Goal: Ask a question: Seek information or help from site administrators or community

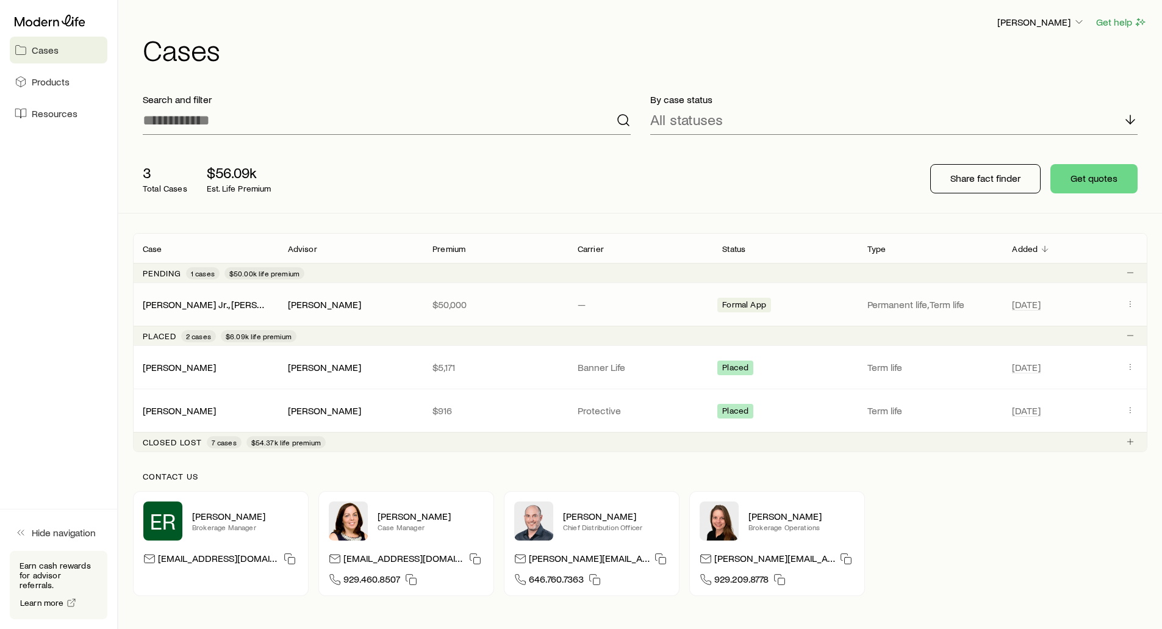
click at [524, 299] on p "$50,000" at bounding box center [495, 304] width 126 height 12
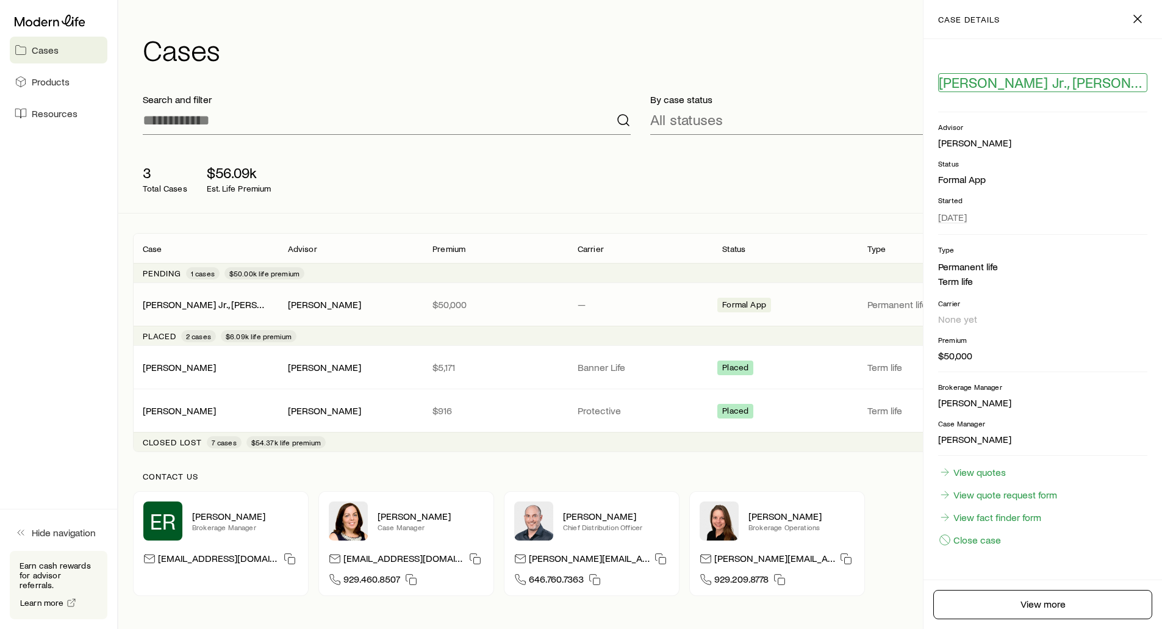
click at [965, 85] on span "[PERSON_NAME] Jr., [PERSON_NAME]" at bounding box center [1042, 82] width 208 height 17
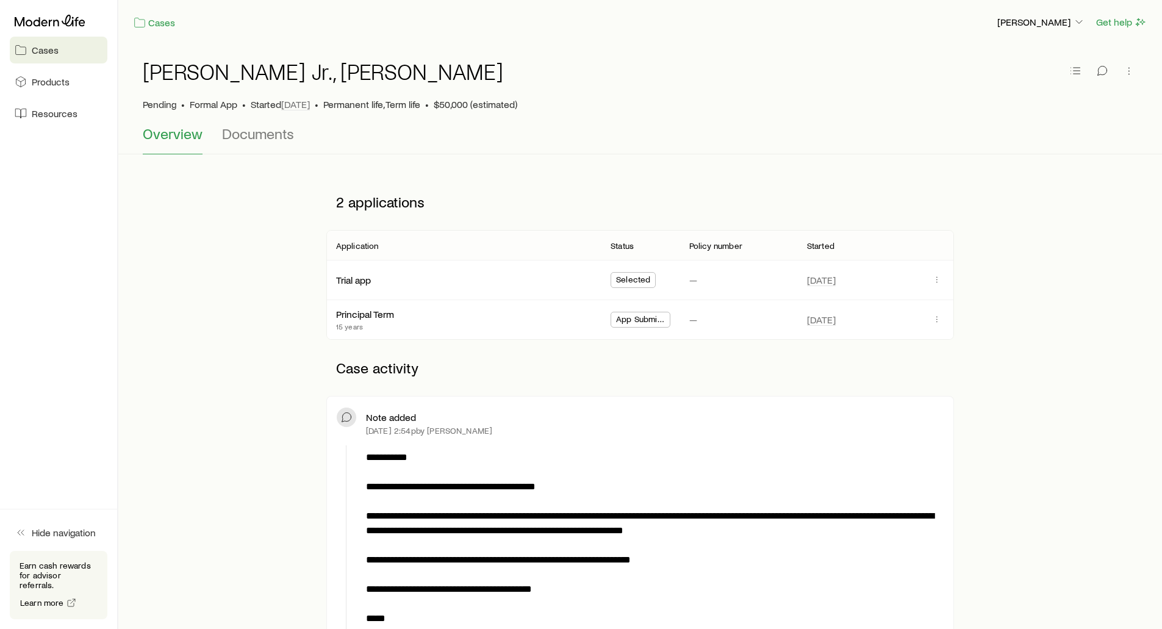
click at [633, 320] on span "App Submitted" at bounding box center [640, 320] width 49 height 13
click at [935, 323] on icon "button" at bounding box center [937, 319] width 10 height 10
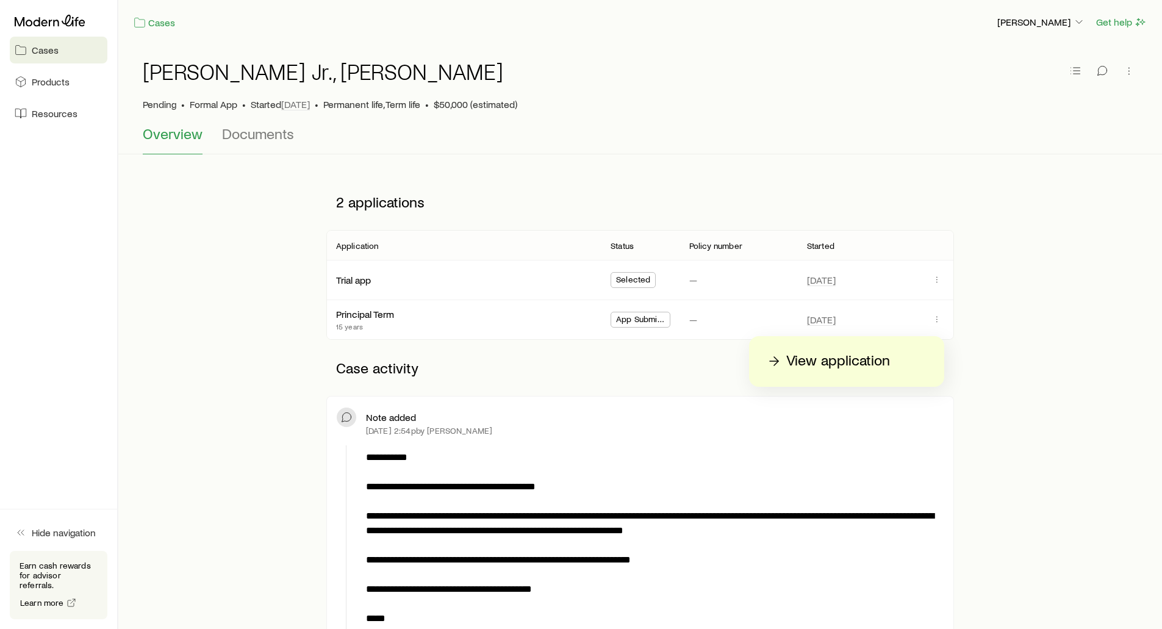
click at [848, 362] on p "View application" at bounding box center [838, 361] width 104 height 20
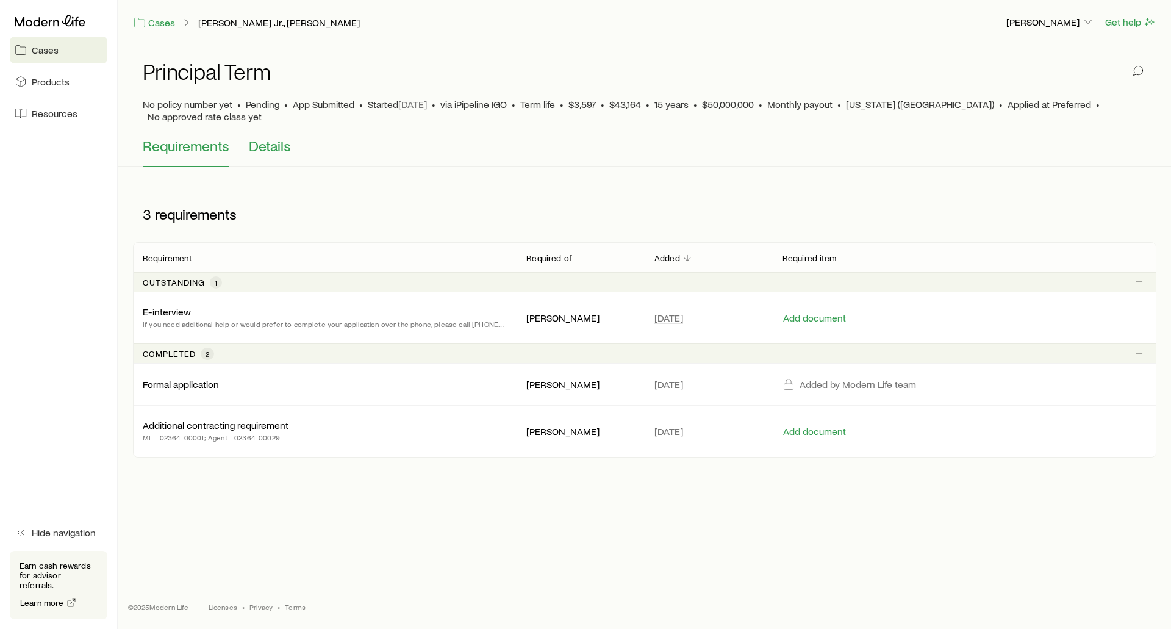
click at [279, 141] on span "Details" at bounding box center [270, 145] width 42 height 17
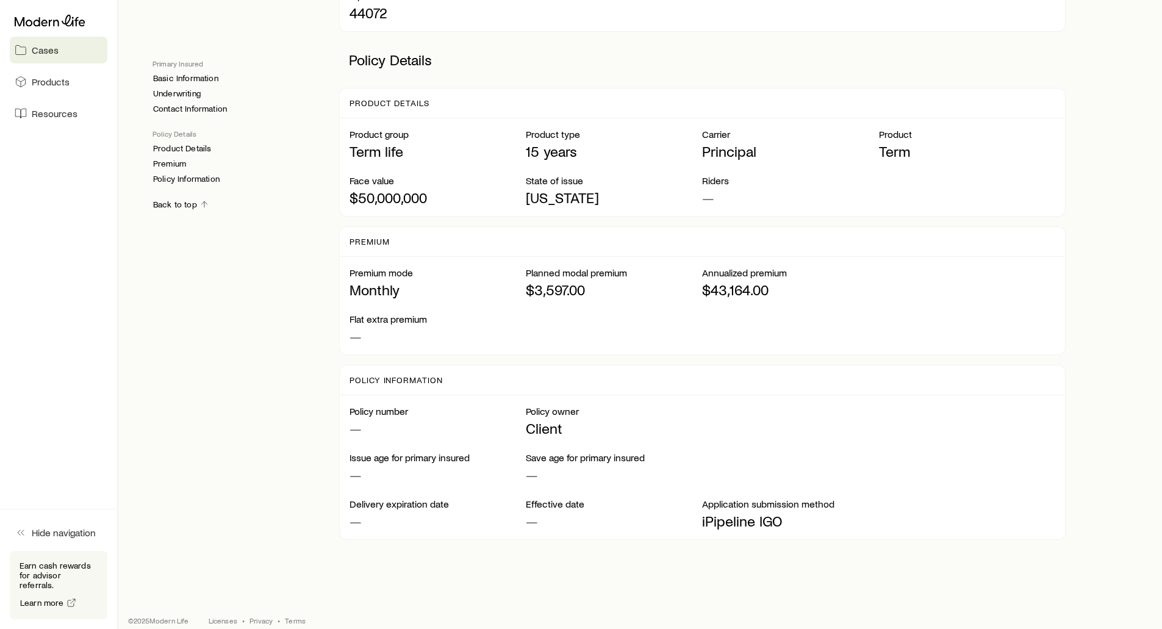
scroll to position [734, 0]
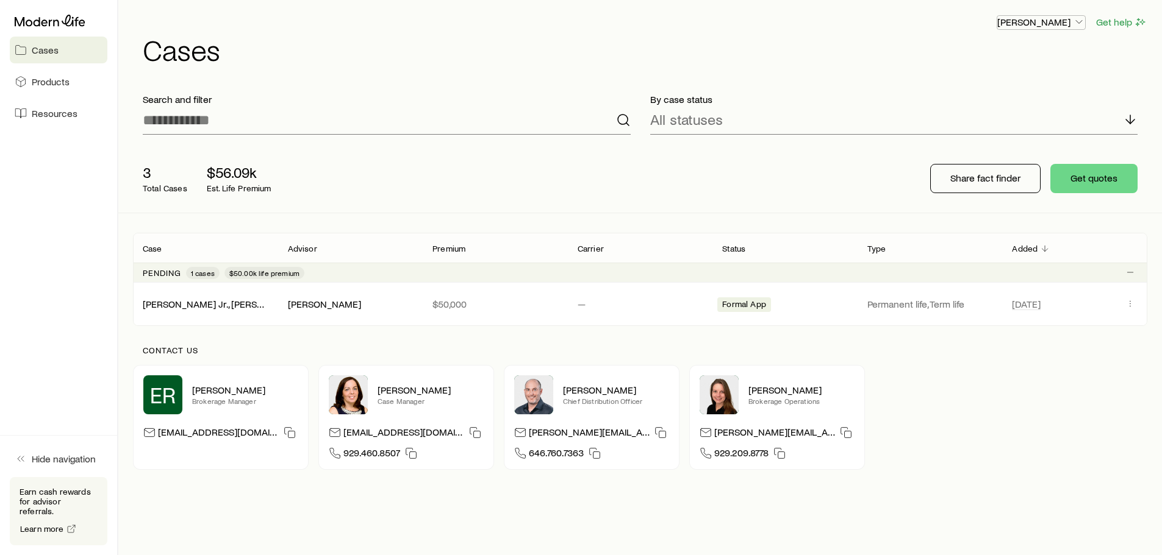
click at [1035, 23] on p "[PERSON_NAME]" at bounding box center [1041, 22] width 88 height 12
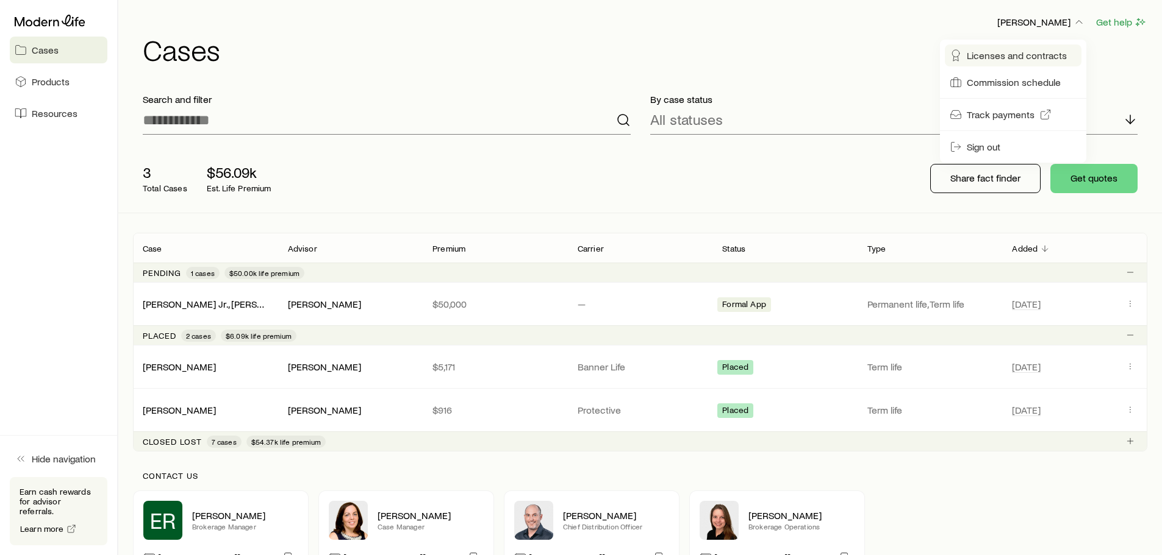
click at [990, 60] on span "Licenses and contracts" at bounding box center [1016, 55] width 100 height 12
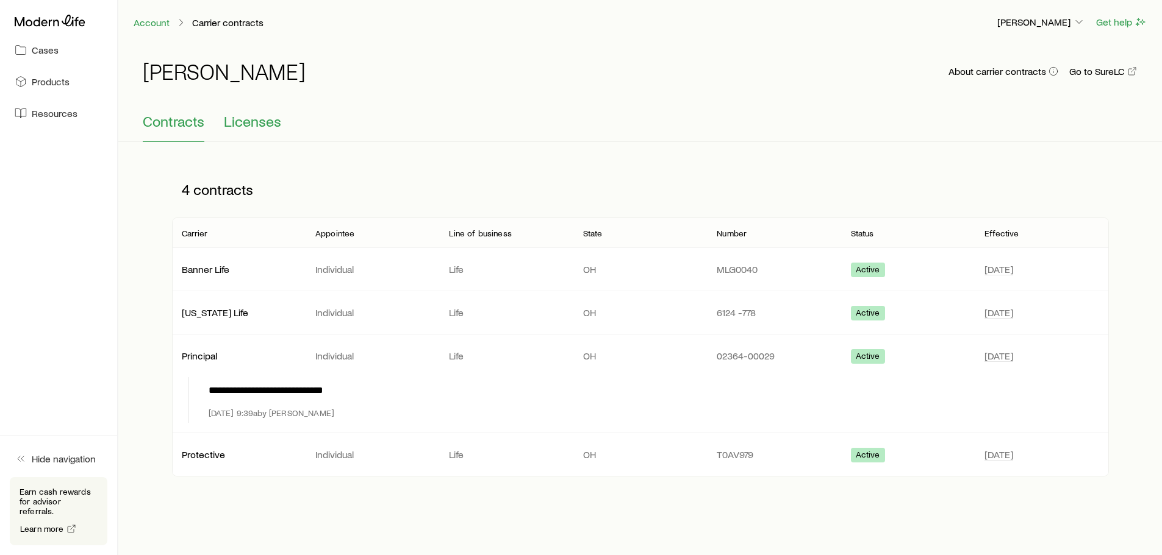
click at [266, 125] on span "Licenses" at bounding box center [252, 121] width 57 height 17
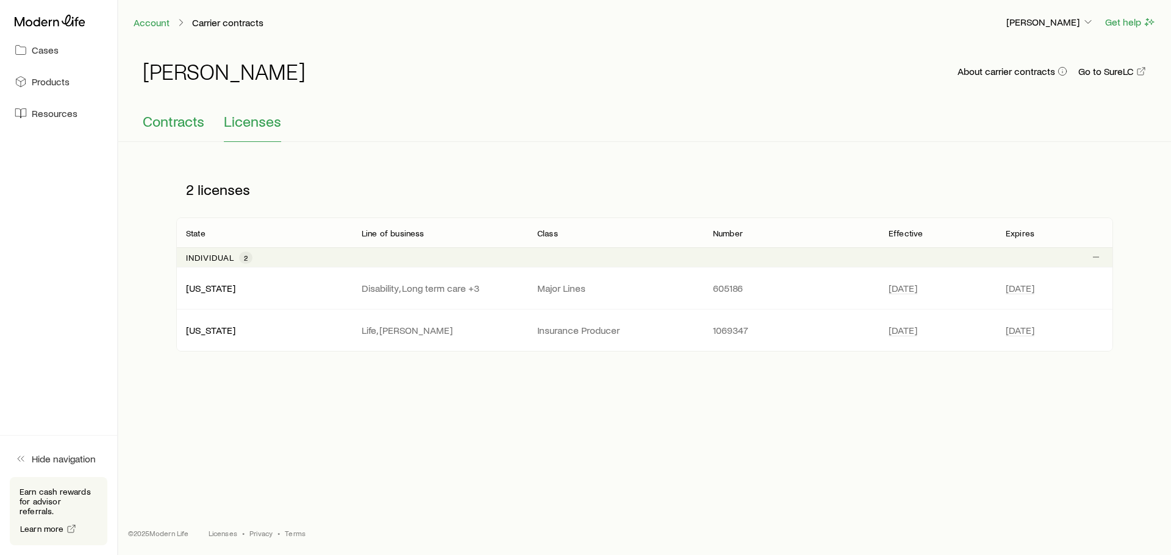
click at [186, 121] on span "Contracts" at bounding box center [174, 121] width 62 height 17
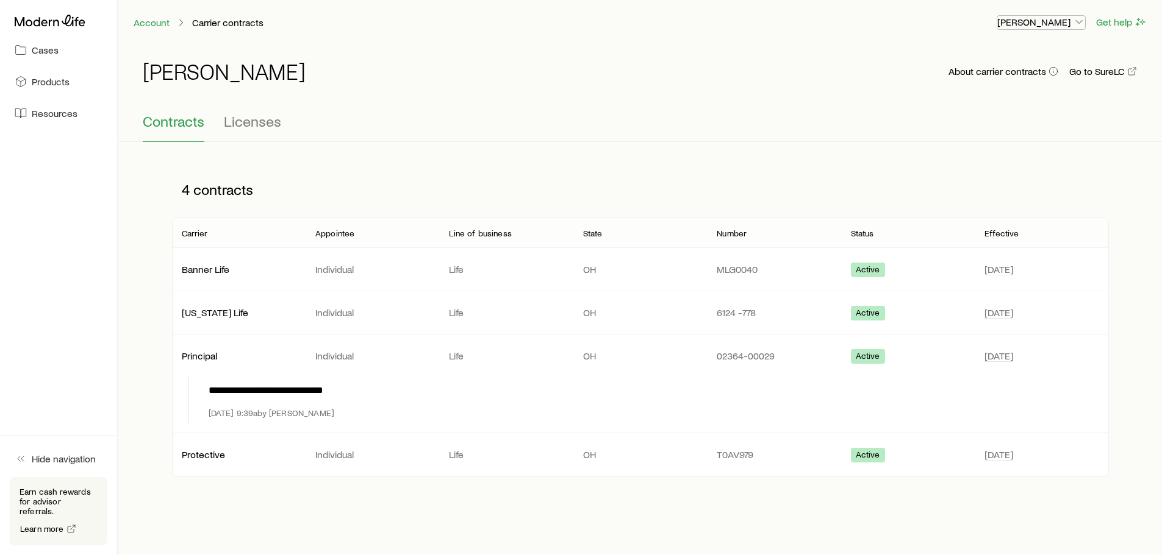
click at [1051, 21] on p "[PERSON_NAME]" at bounding box center [1041, 22] width 88 height 12
click at [995, 116] on span "Track payments" at bounding box center [1000, 115] width 68 height 12
click at [1110, 38] on div "Account Carrier contracts Ryan Olds Get help" at bounding box center [639, 22] width 1043 height 45
click at [145, 23] on link "Account" at bounding box center [151, 23] width 37 height 12
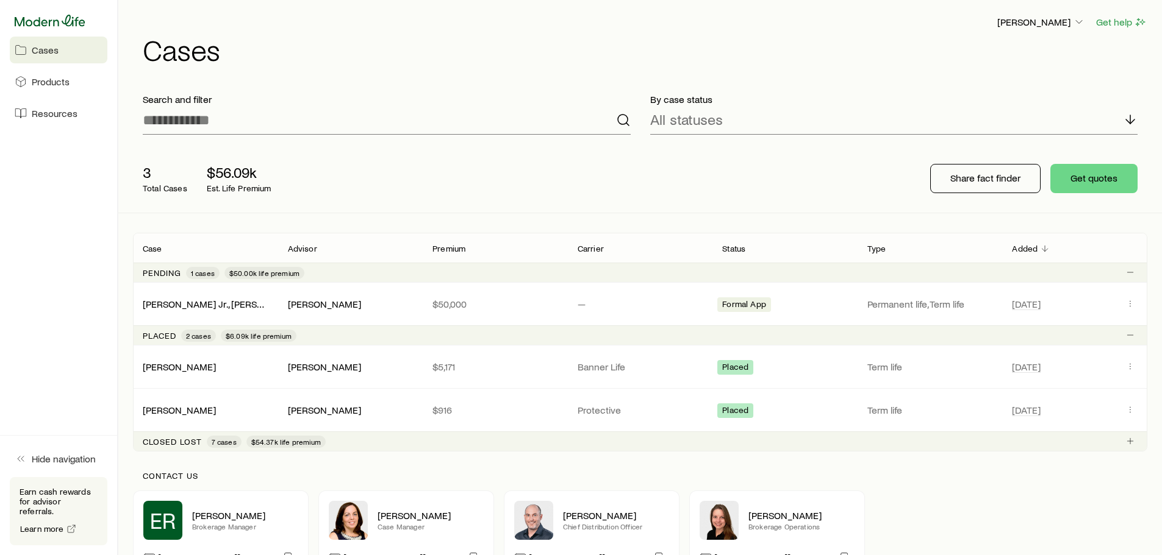
click at [60, 16] on icon at bounding box center [50, 21] width 71 height 12
click at [309, 305] on div "[PERSON_NAME]" at bounding box center [324, 304] width 73 height 13
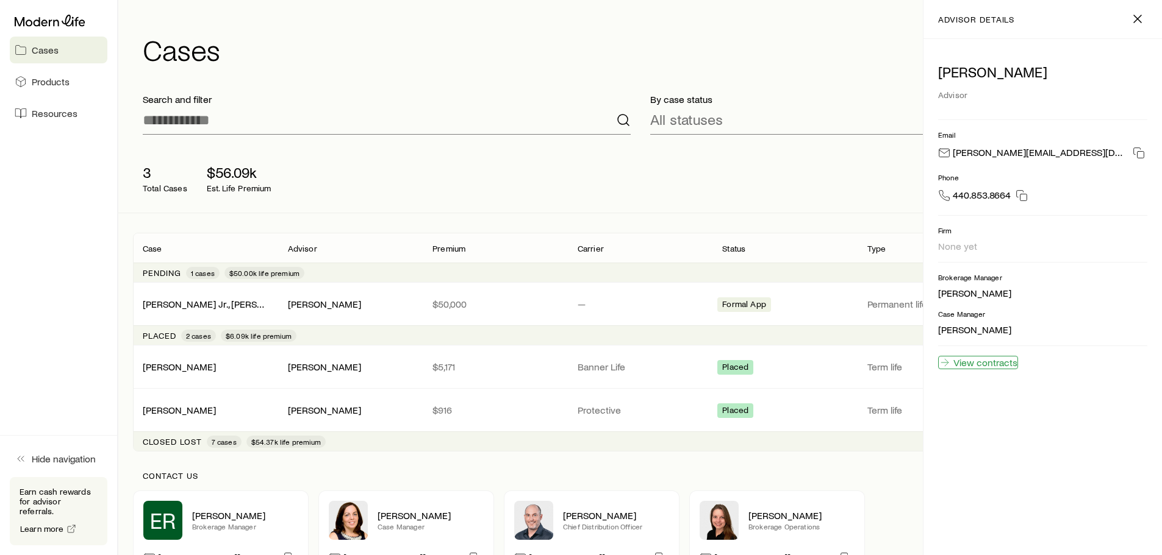
click at [973, 362] on link "View contracts" at bounding box center [978, 362] width 80 height 13
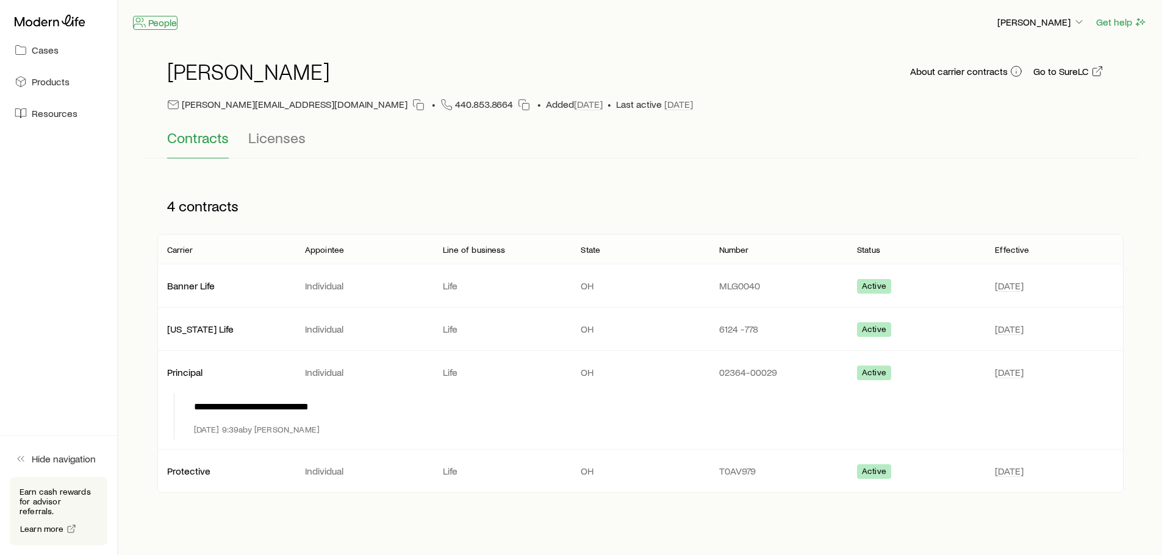
click at [151, 22] on link "People" at bounding box center [155, 23] width 45 height 14
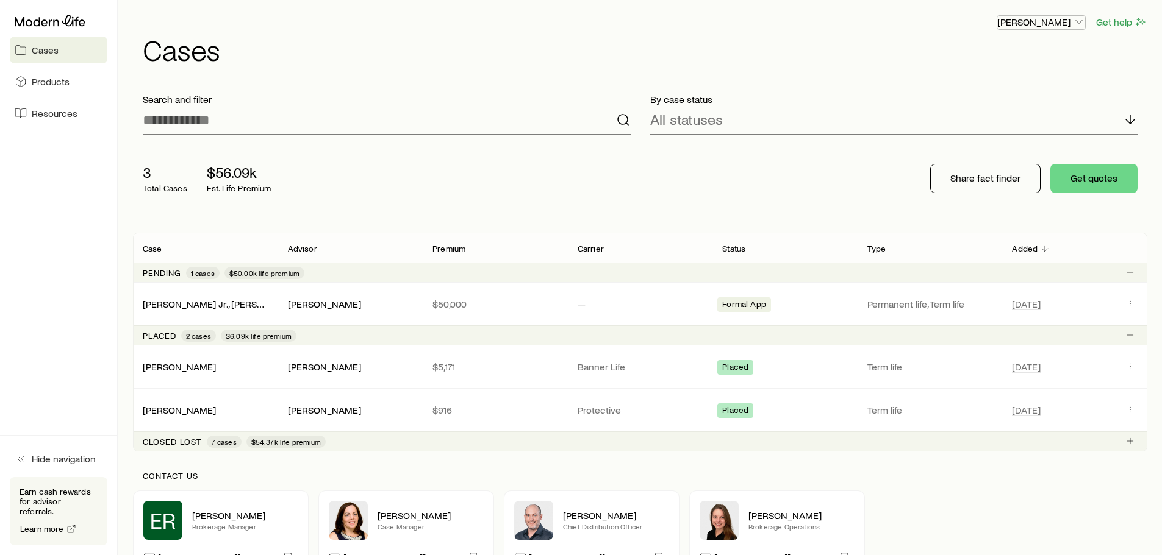
click at [1043, 29] on button "[PERSON_NAME]" at bounding box center [1040, 22] width 89 height 15
click at [557, 186] on div "3 Total Cases $56.09k Est. Life Premium Share fact finder Get quotes" at bounding box center [640, 179] width 1014 height 68
click at [1073, 21] on icon "button" at bounding box center [1079, 22] width 12 height 12
click at [975, 146] on span "Sign out" at bounding box center [983, 147] width 34 height 12
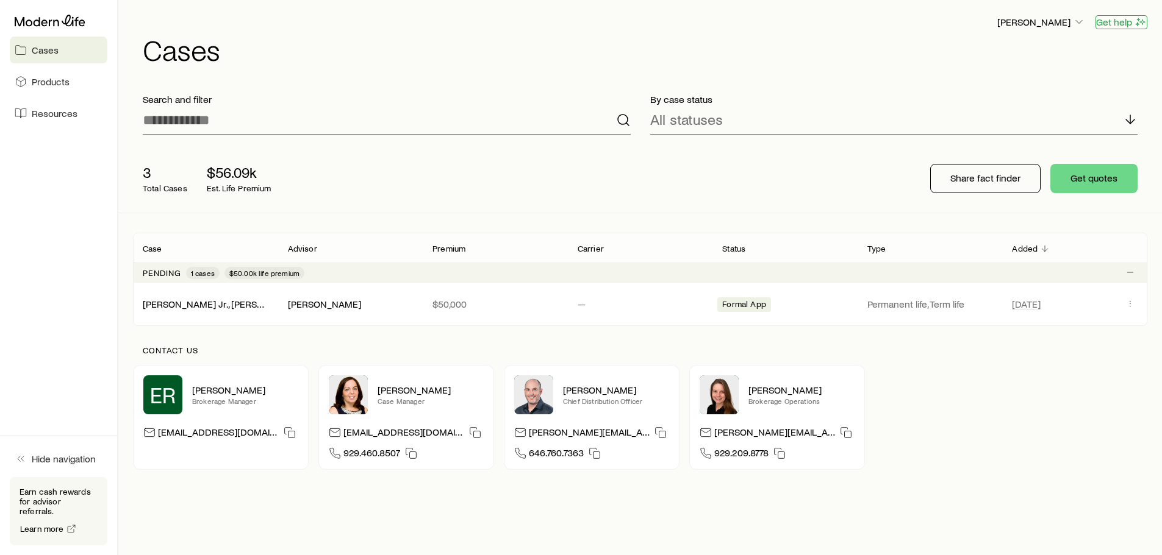
click at [1128, 21] on button "Get help" at bounding box center [1121, 22] width 52 height 14
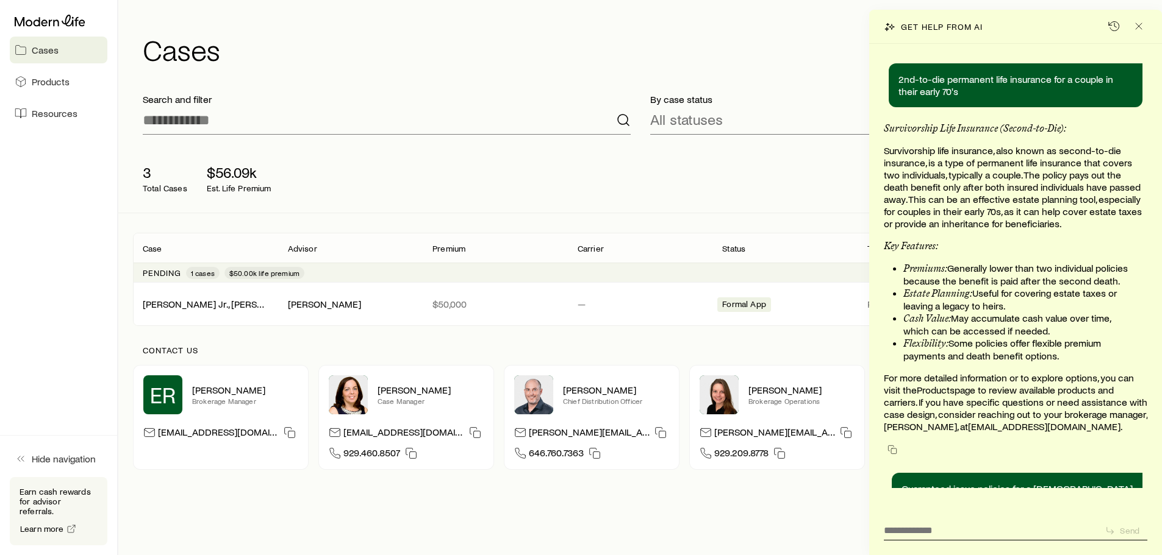
scroll to position [393, 0]
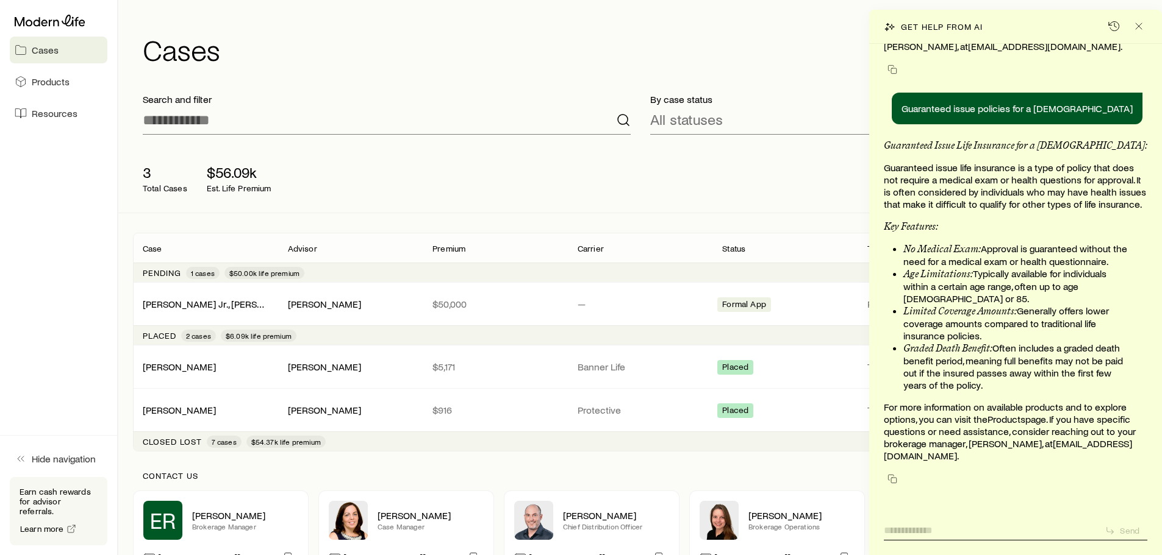
click at [929, 530] on textarea at bounding box center [989, 527] width 211 height 19
type textarea "**********"
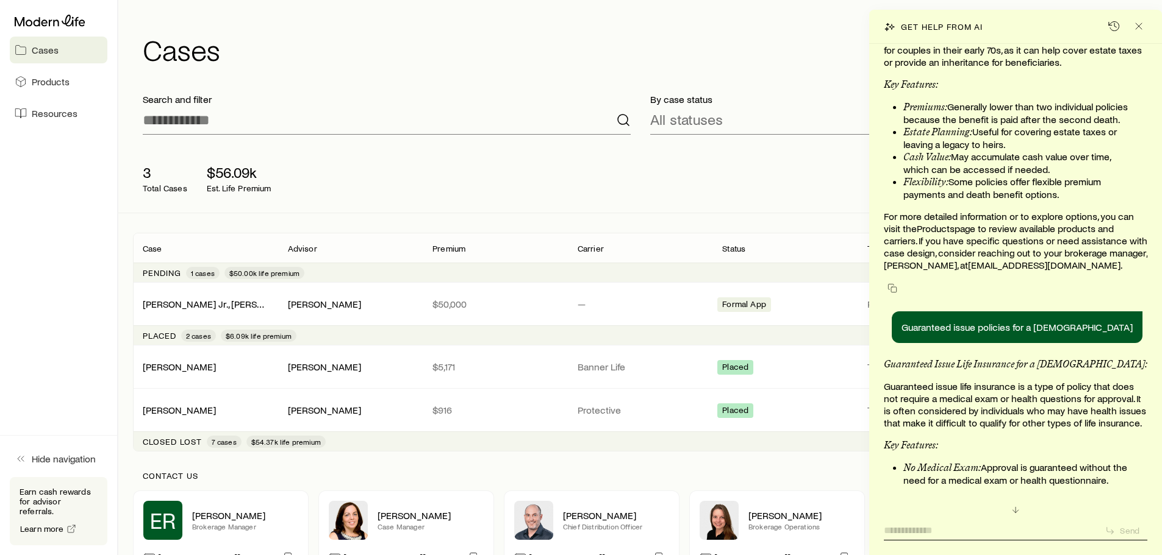
scroll to position [466, 0]
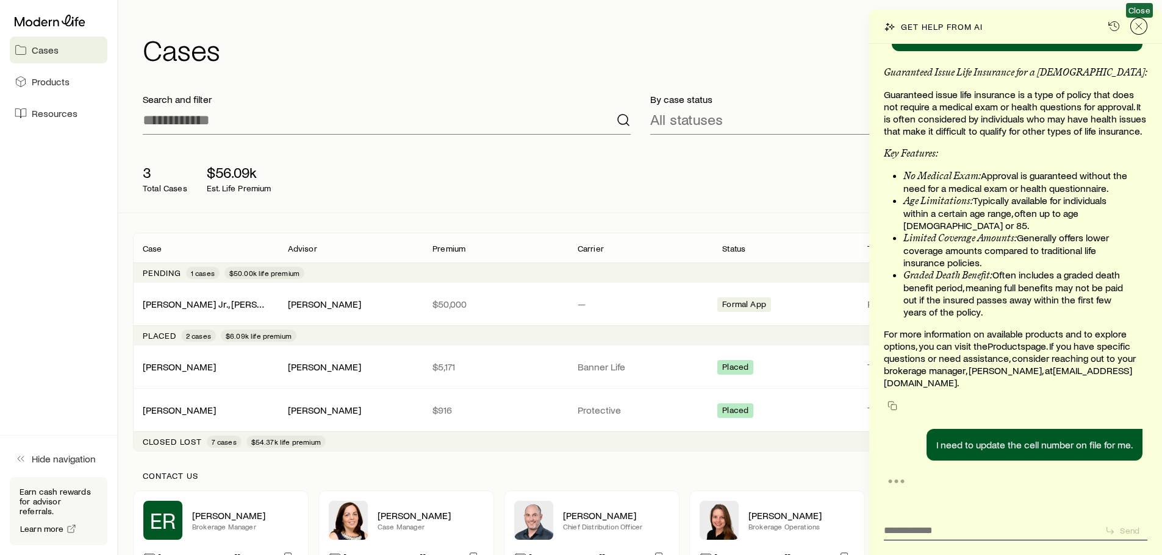
click at [1140, 22] on icon "Close" at bounding box center [1138, 26] width 12 height 12
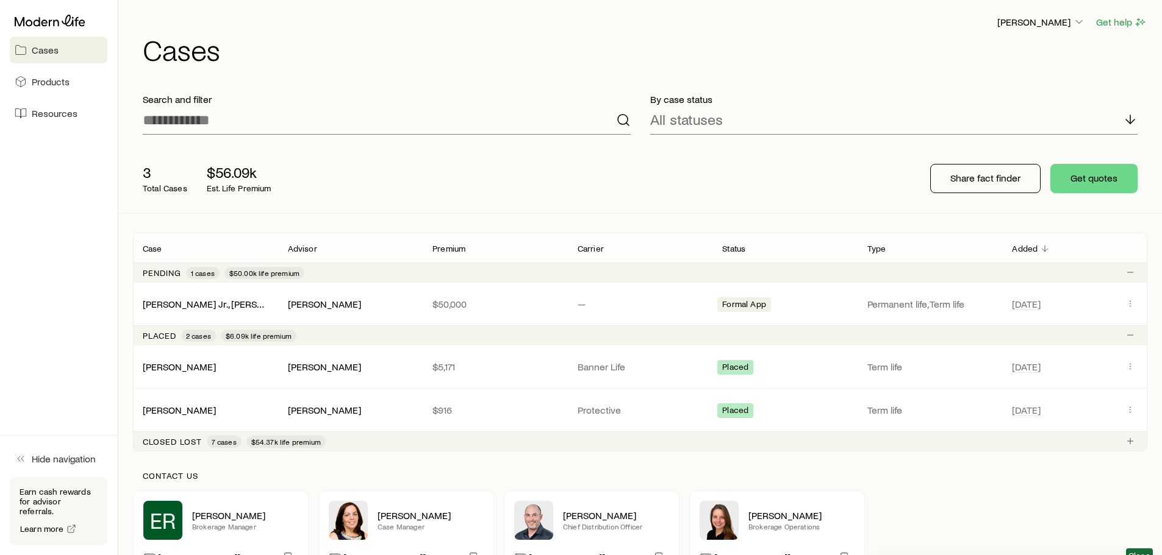
scroll to position [444, 0]
click at [1039, 26] on p "[PERSON_NAME]" at bounding box center [1041, 22] width 88 height 12
click at [1015, 77] on span "Commission schedule" at bounding box center [1013, 82] width 94 height 12
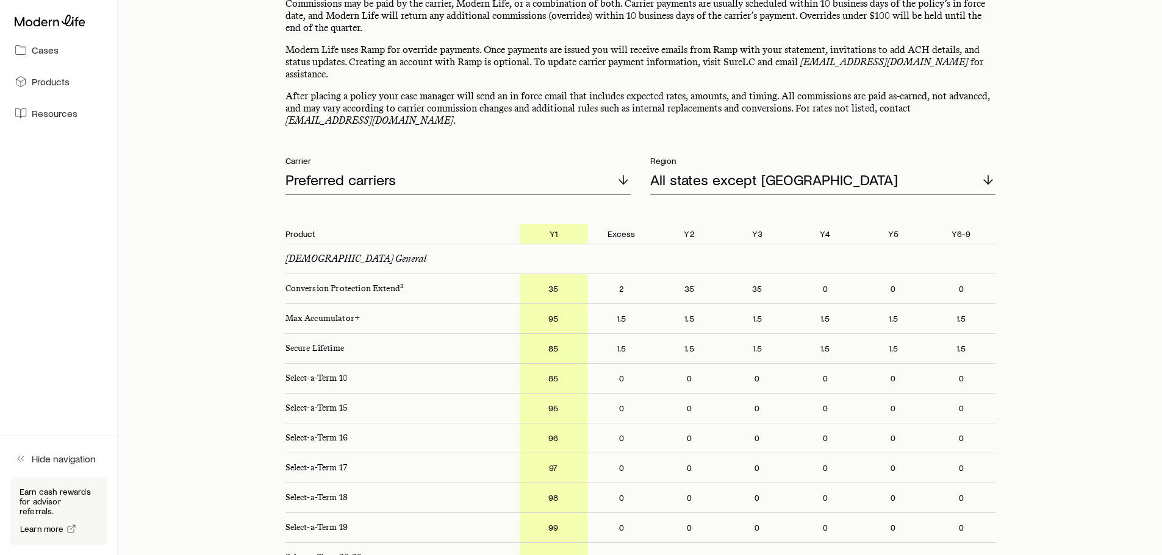
scroll to position [54, 0]
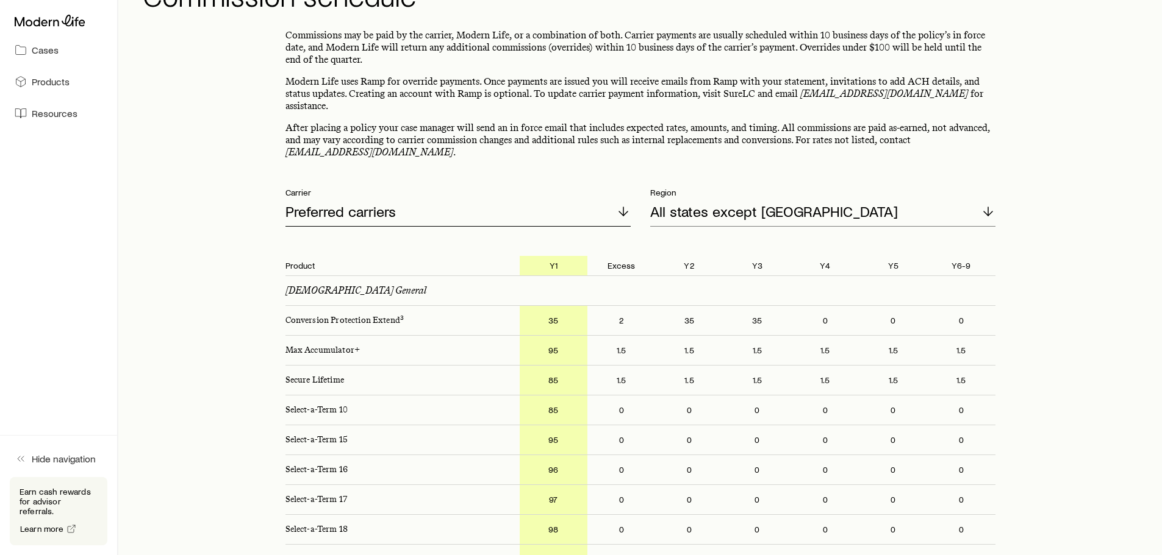
click at [372, 208] on div "Preferred carriers" at bounding box center [457, 212] width 345 height 29
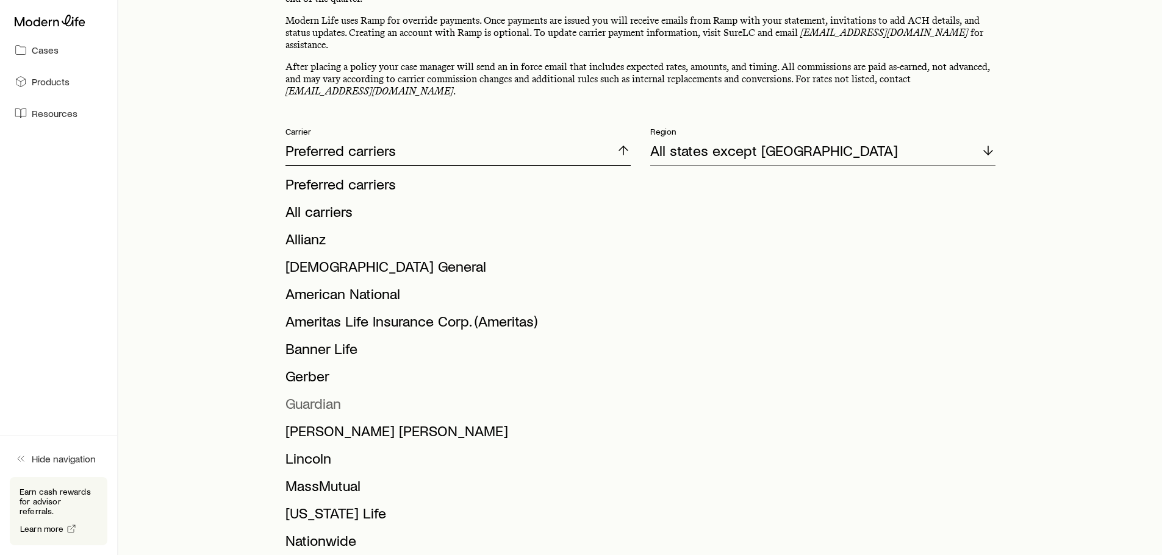
scroll to position [298, 0]
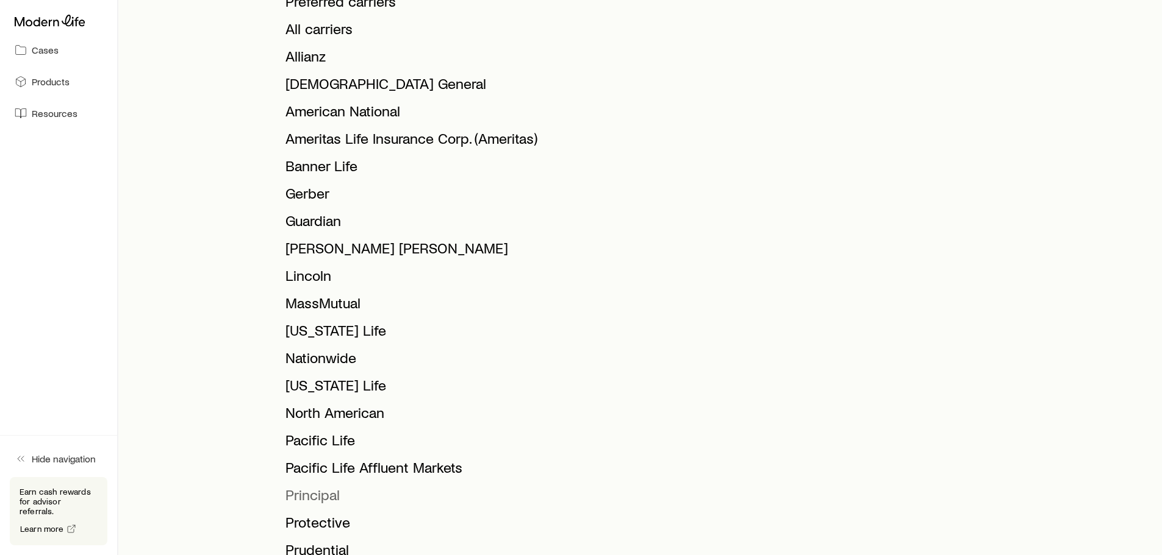
click at [312, 486] on span "Principal" at bounding box center [312, 495] width 54 height 18
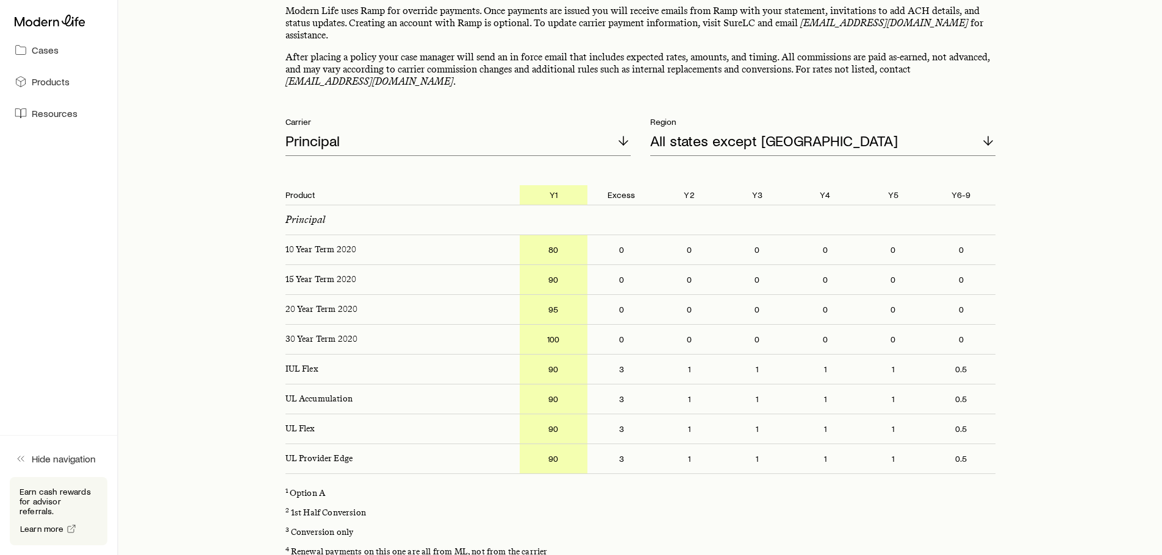
scroll to position [0, 0]
